Goal: Navigation & Orientation: Find specific page/section

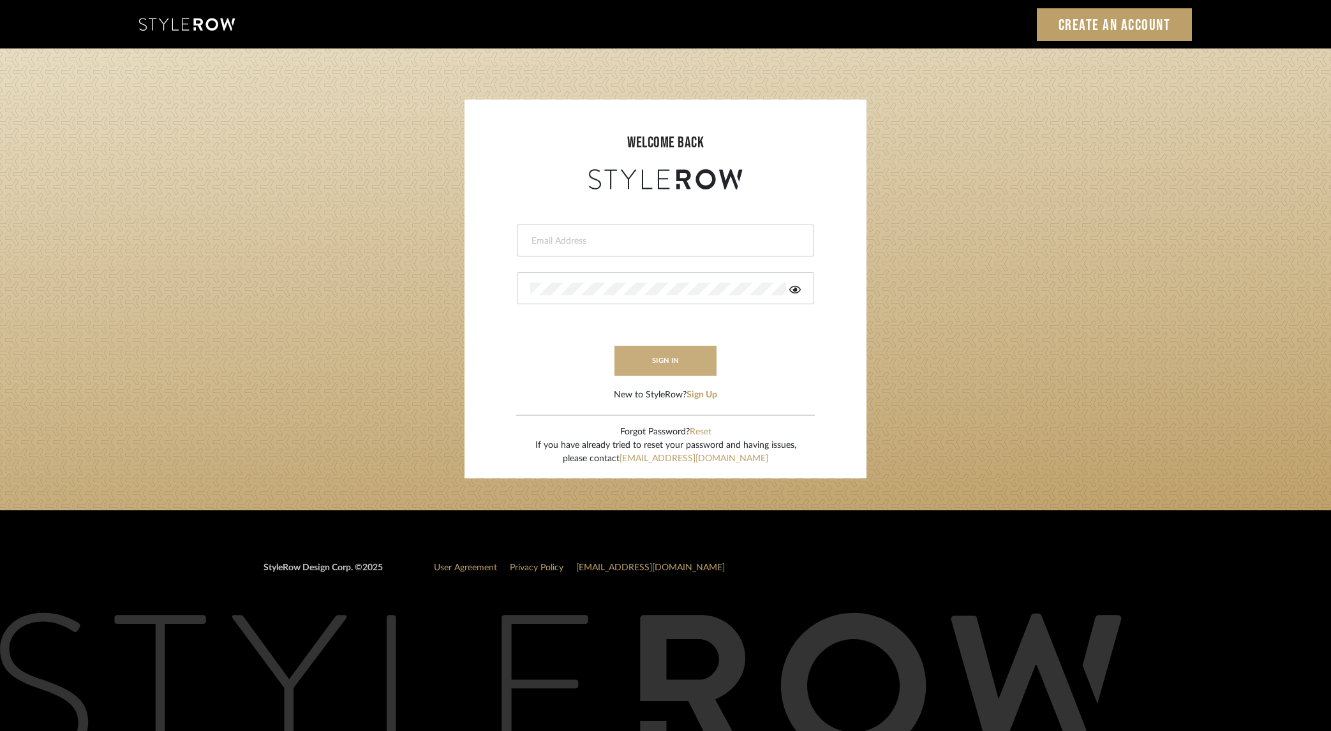
type input "[PERSON_NAME][EMAIL_ADDRESS][DOMAIN_NAME]"
click at [679, 364] on button "sign in" at bounding box center [666, 361] width 102 height 30
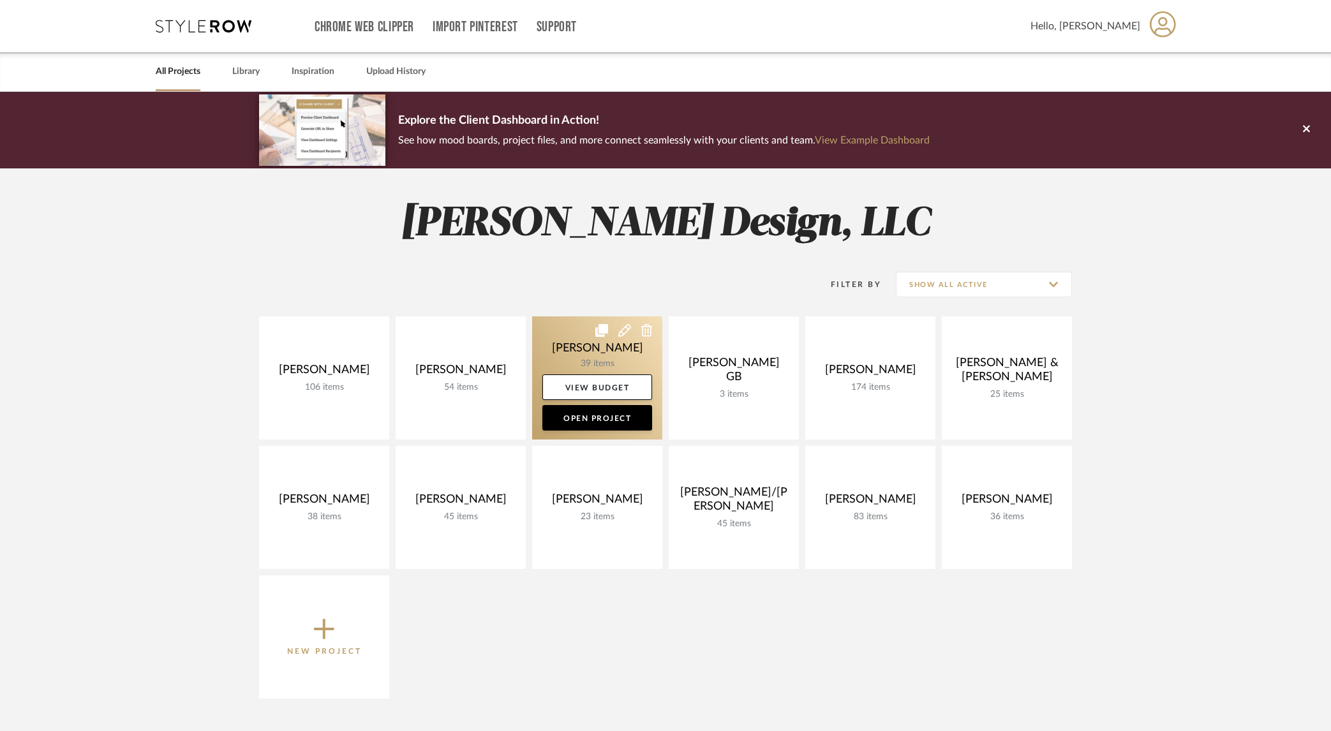
click at [584, 350] on link at bounding box center [597, 378] width 130 height 123
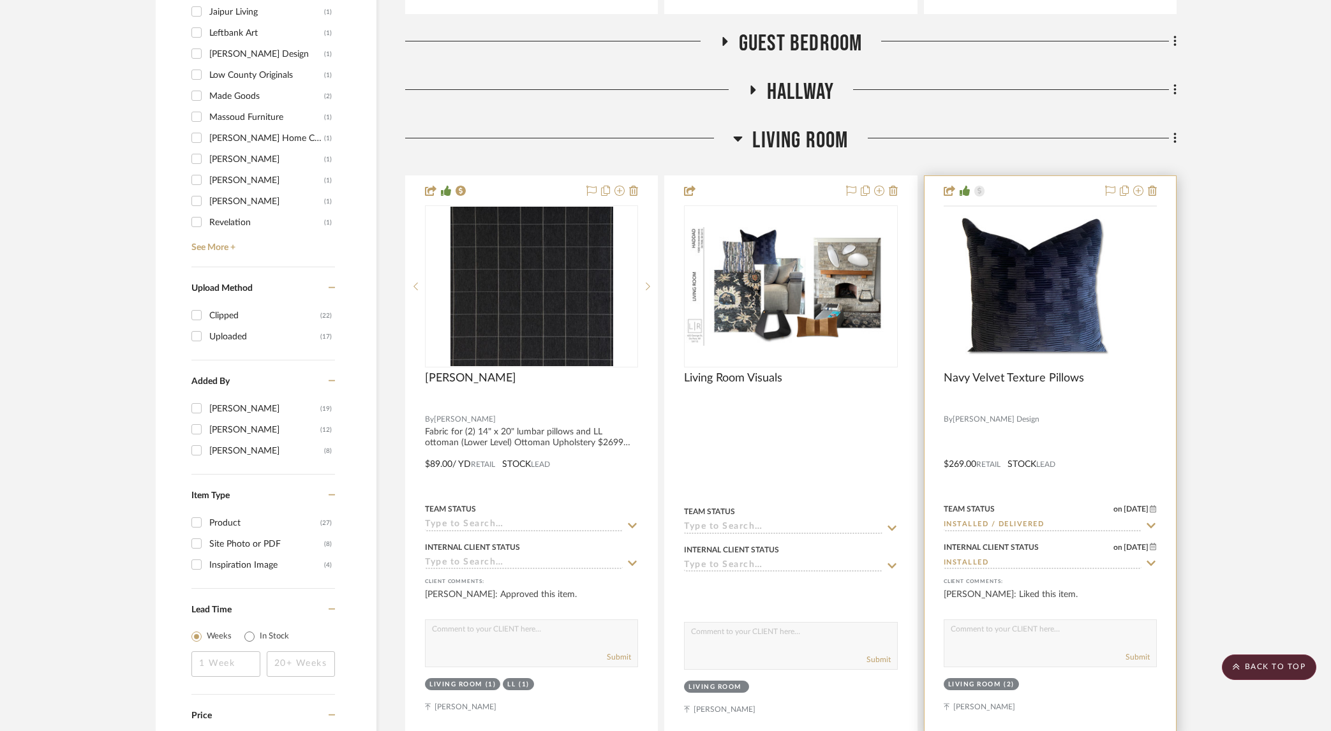
scroll to position [1479, 0]
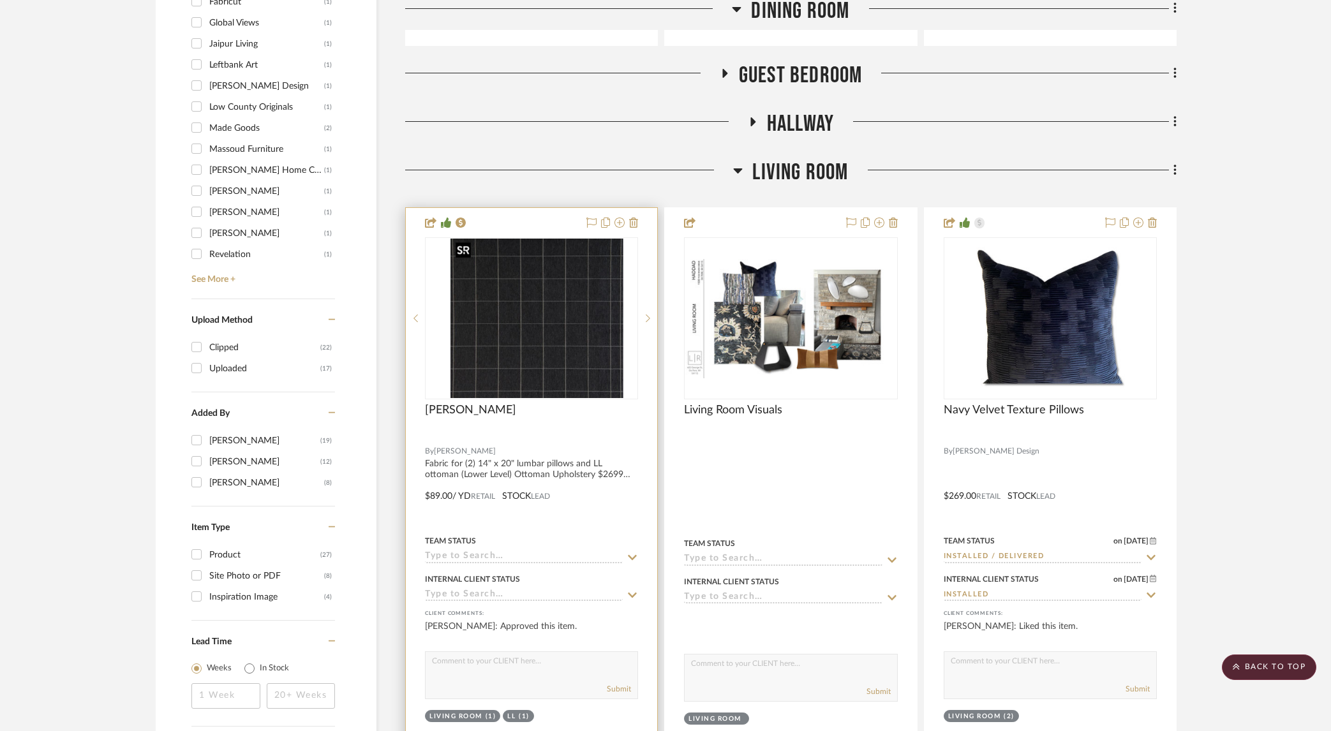
click at [540, 390] on div at bounding box center [531, 318] width 213 height 162
click at [532, 329] on img "0" at bounding box center [532, 319] width 163 height 160
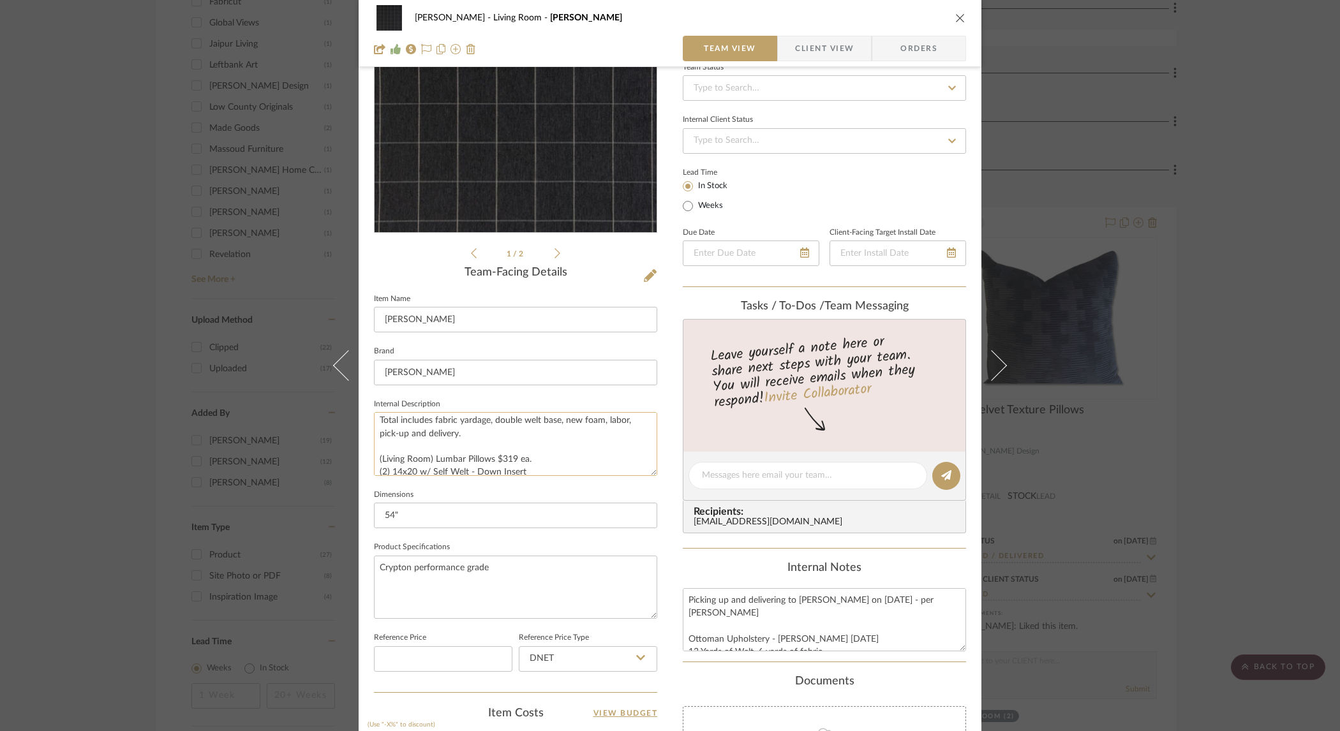
scroll to position [52, 0]
click at [1260, 412] on div "Haddad Living Room Andre - Charcoal Team View Client View Orders 1 / 2 Team-Fac…" at bounding box center [670, 365] width 1340 height 731
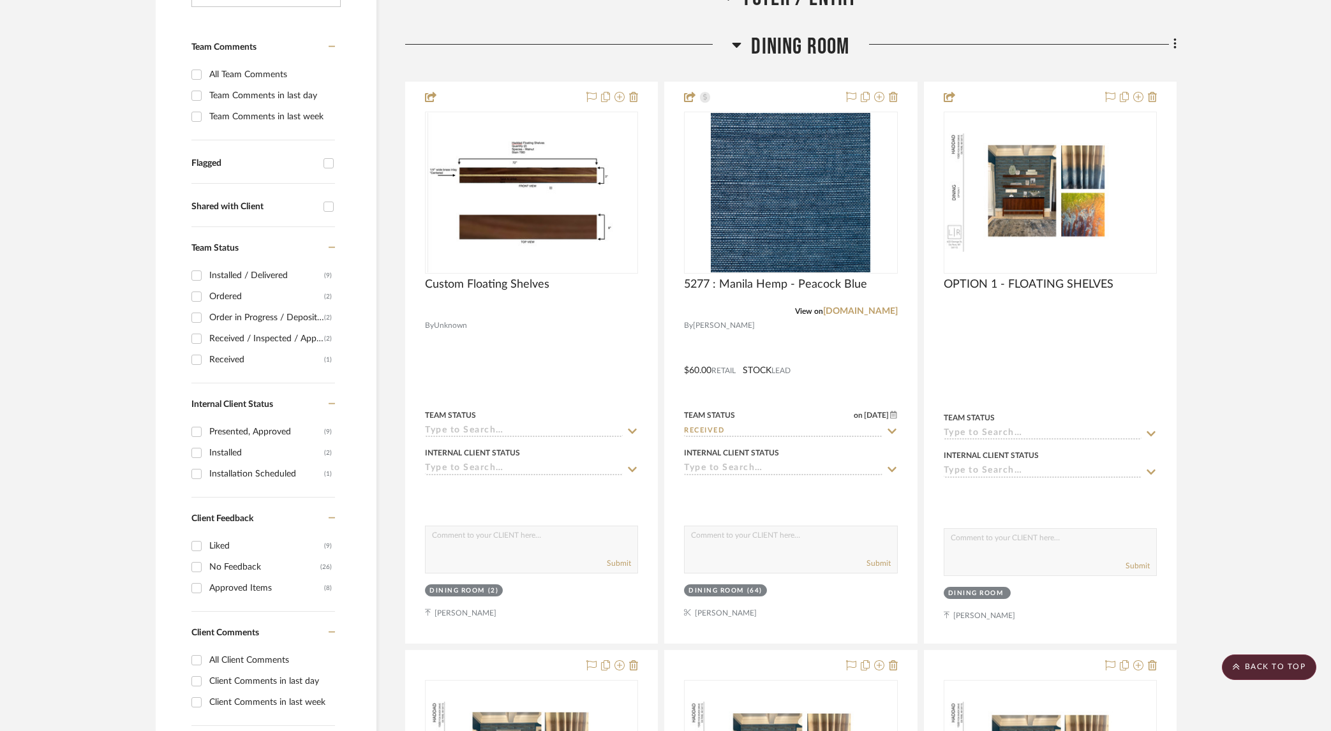
scroll to position [285, 0]
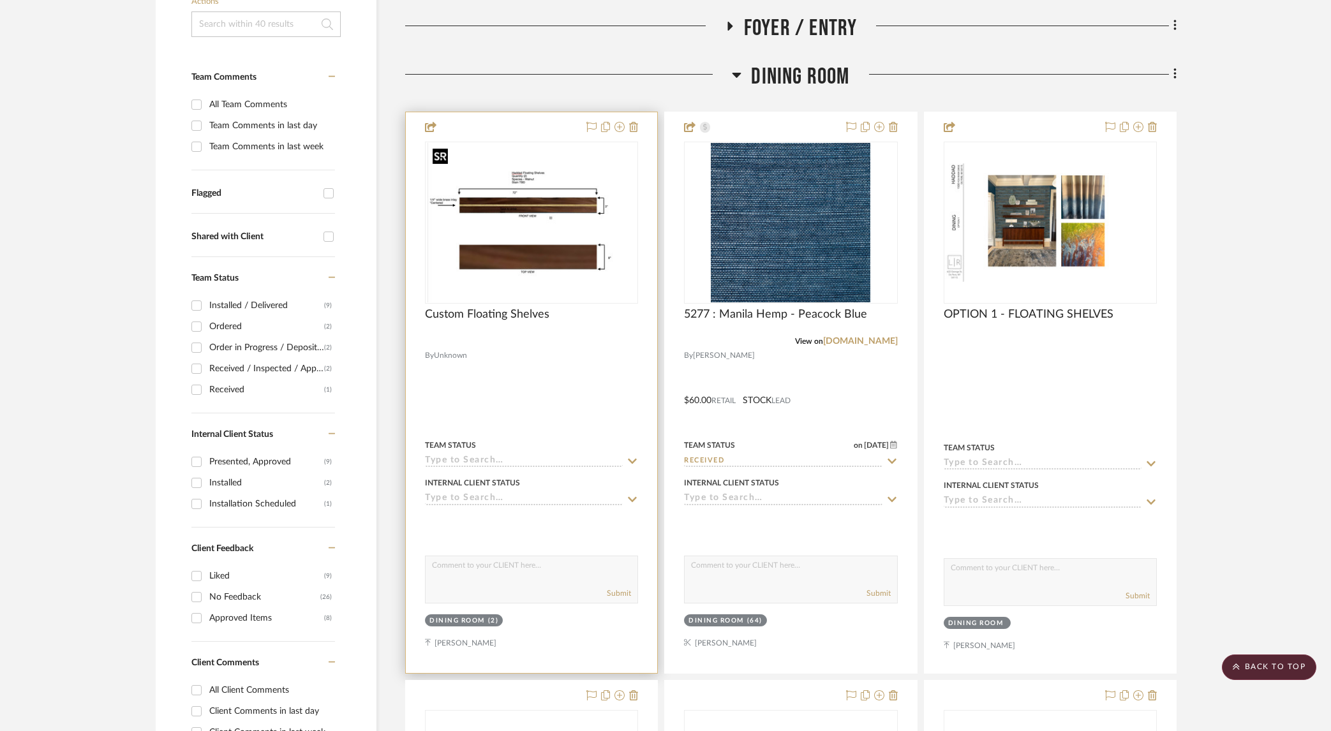
click at [584, 214] on img "0" at bounding box center [532, 223] width 208 height 160
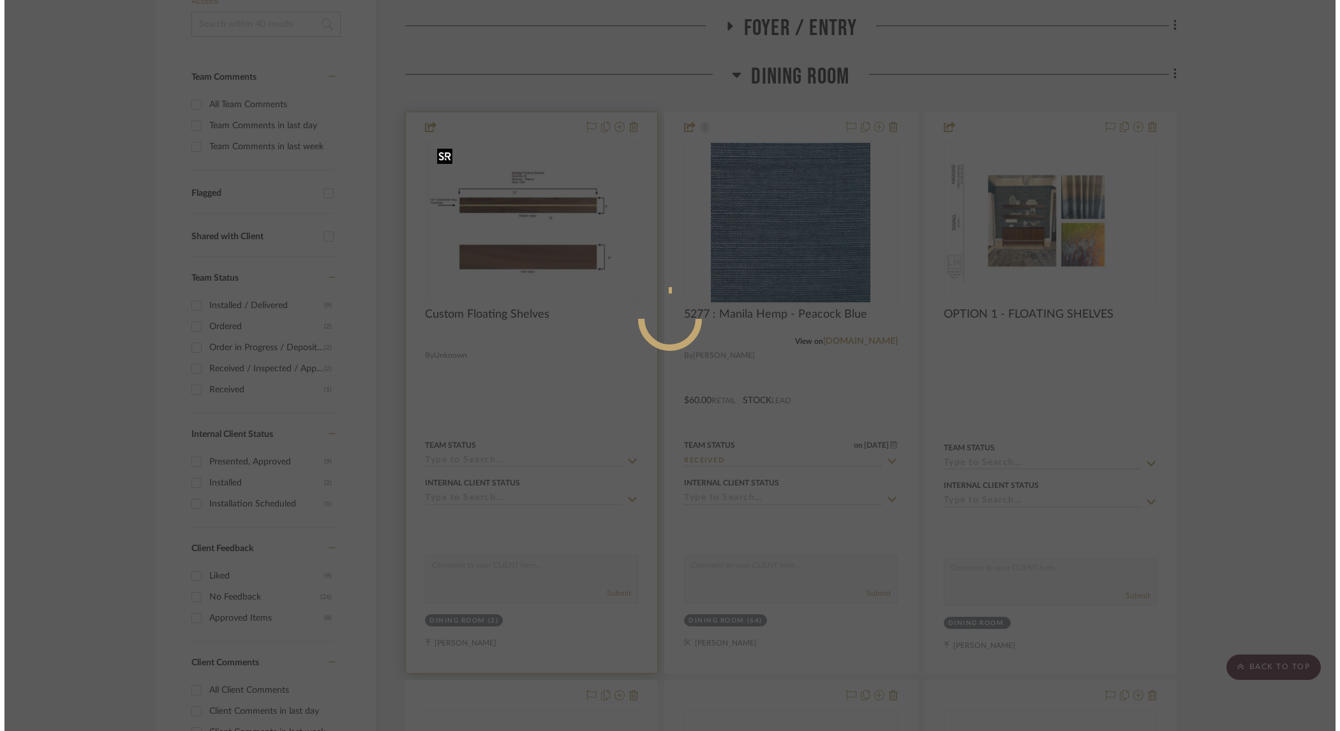
scroll to position [0, 0]
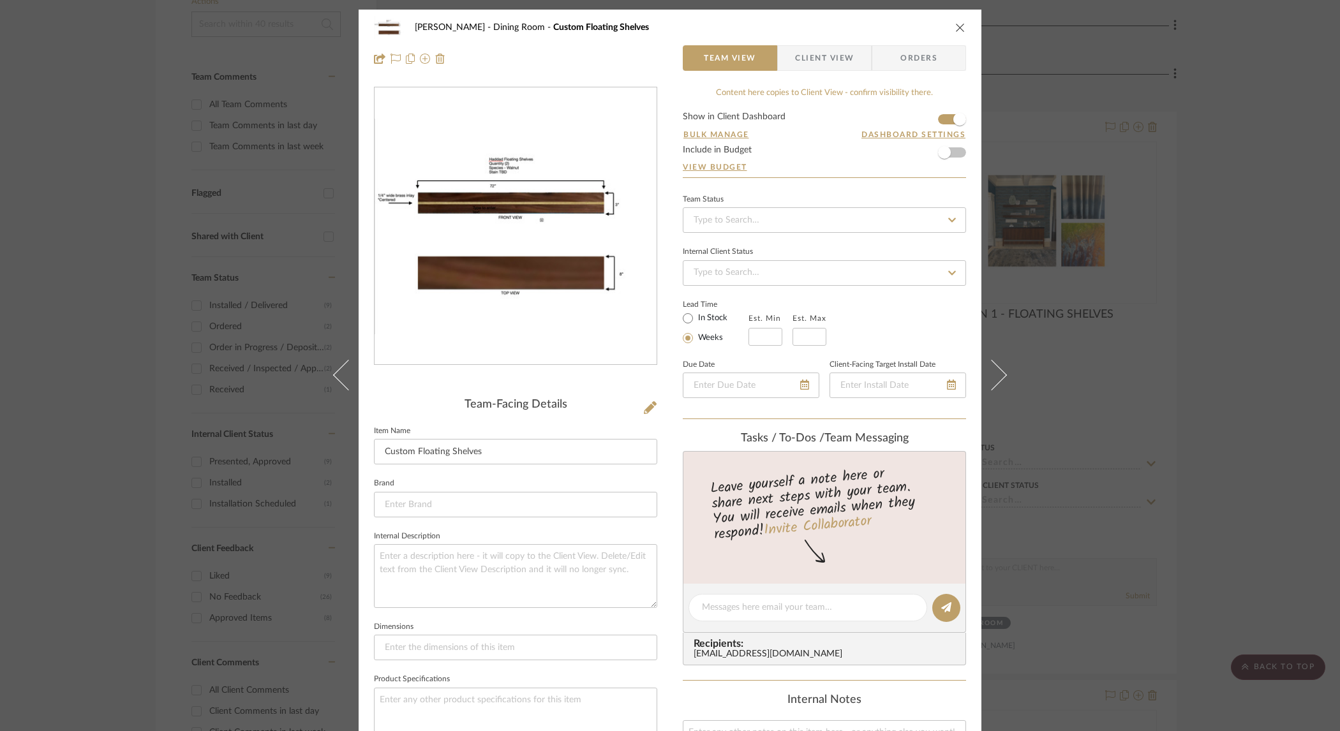
click at [1267, 210] on div "Haddad Dining Room Custom Floating Shelves Team View Client View Orders Team-Fa…" at bounding box center [670, 365] width 1340 height 731
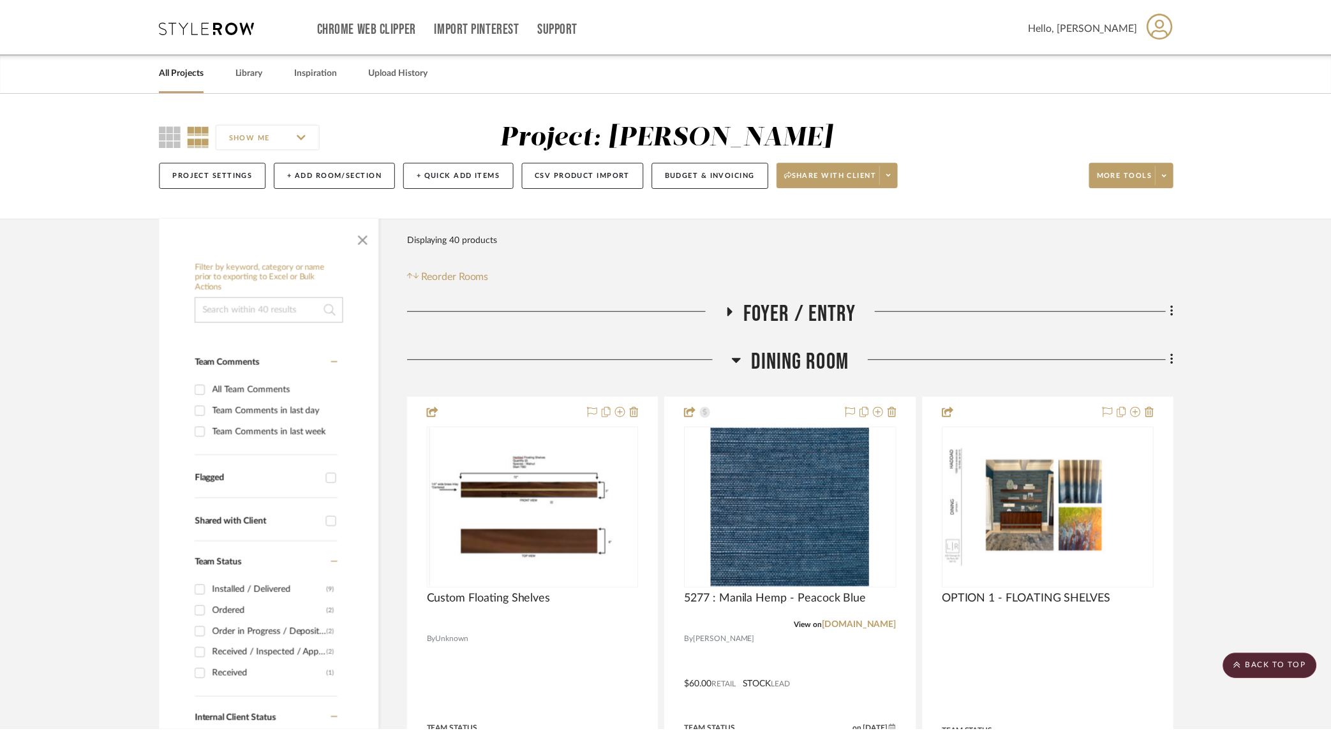
scroll to position [285, 0]
